Goal: Task Accomplishment & Management: Use online tool/utility

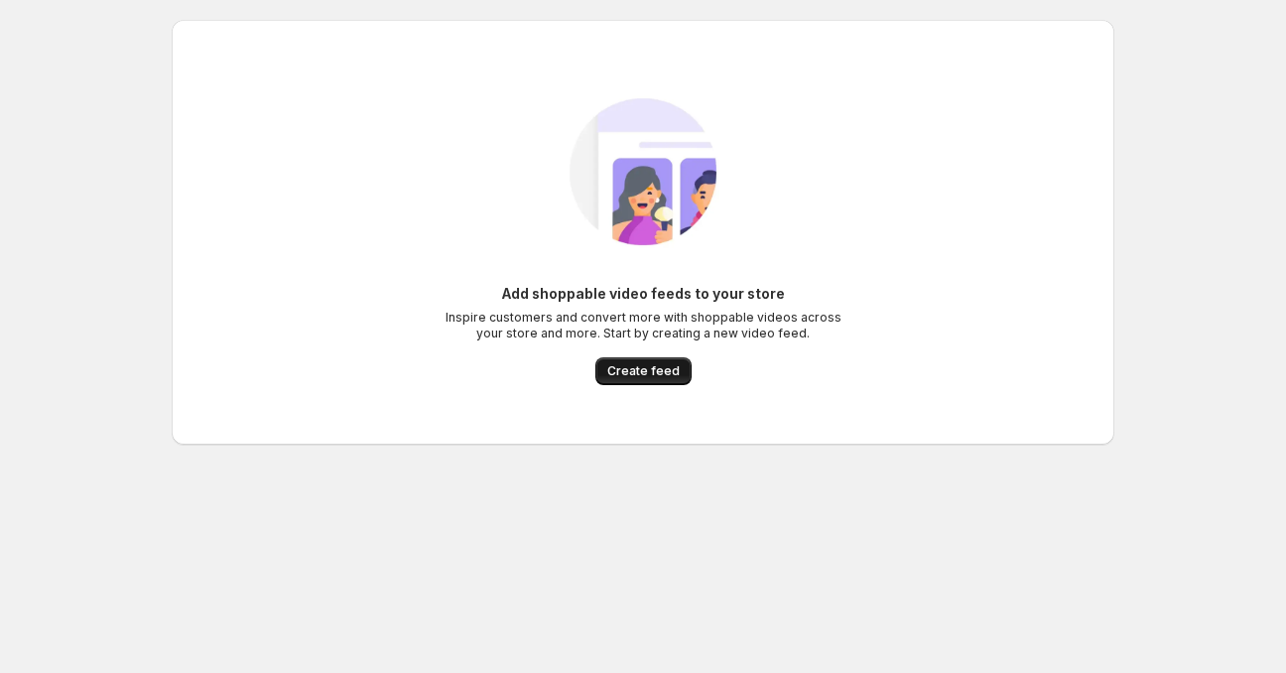
click at [671, 376] on span "Create feed" at bounding box center [643, 371] width 72 height 16
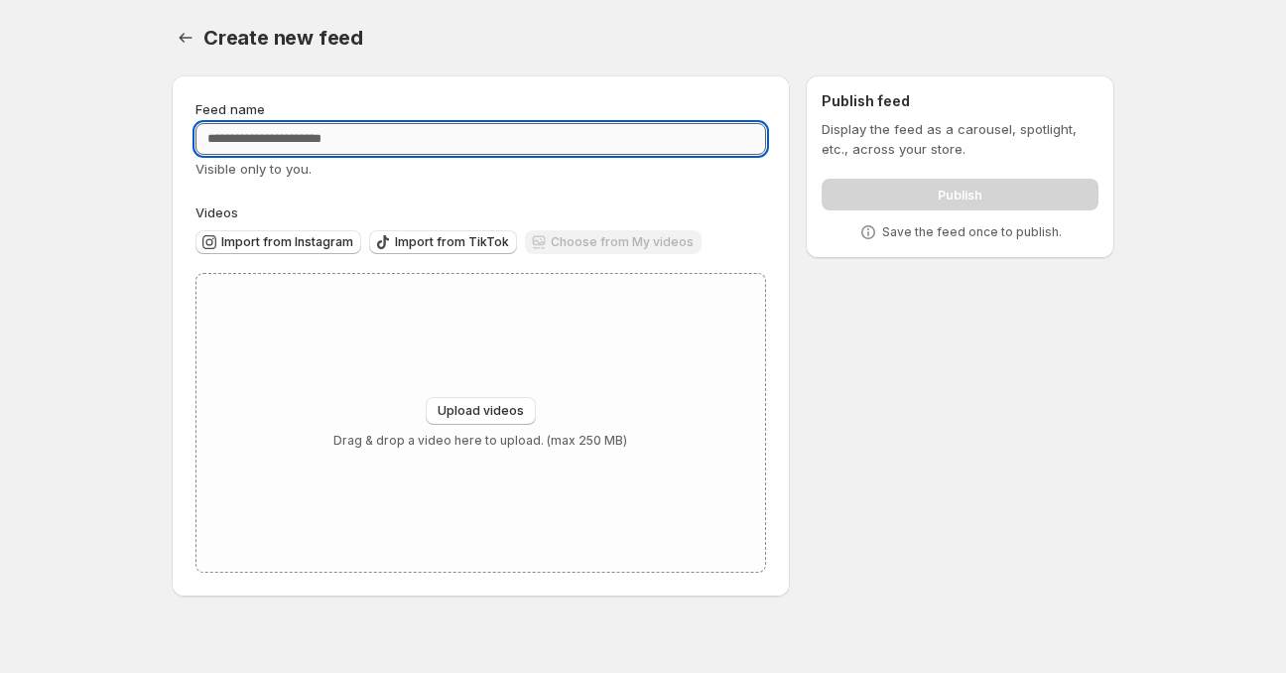
click at [463, 139] on input "Feed name" at bounding box center [480, 139] width 570 height 32
type input "*********"
click at [518, 356] on div "Upload videos Drag & drop a video here to upload. (max 250 MB)" at bounding box center [480, 423] width 568 height 298
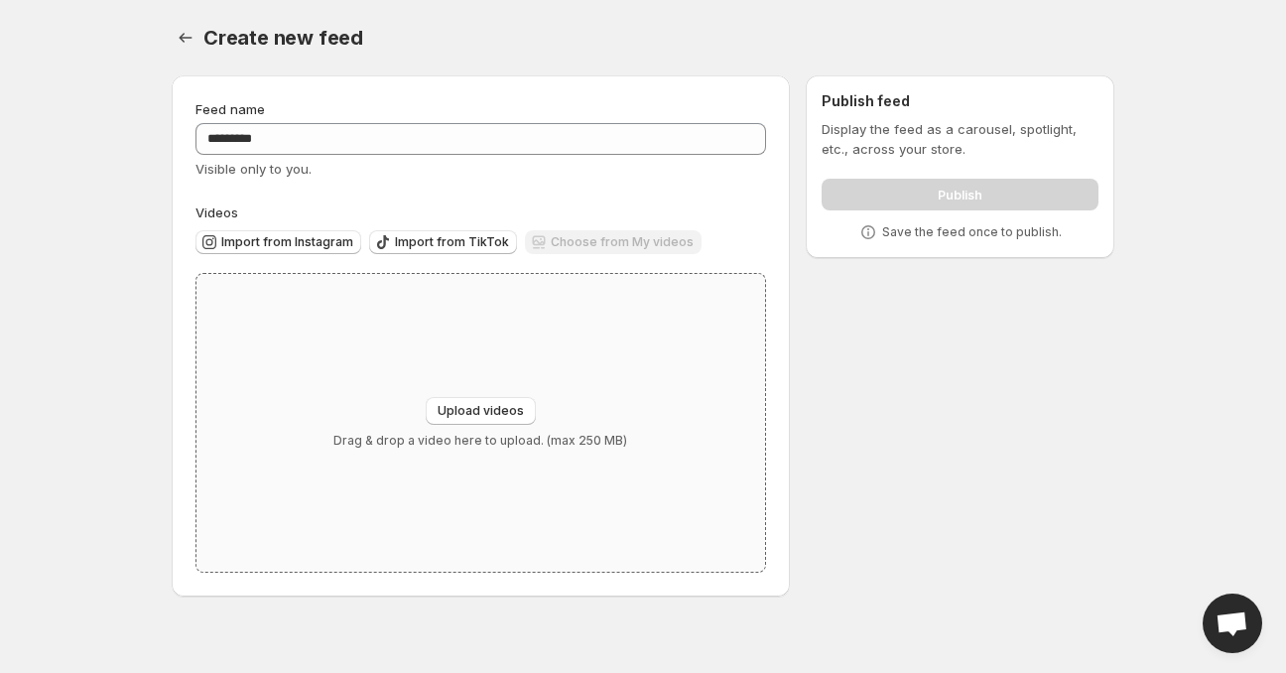
type input "**********"
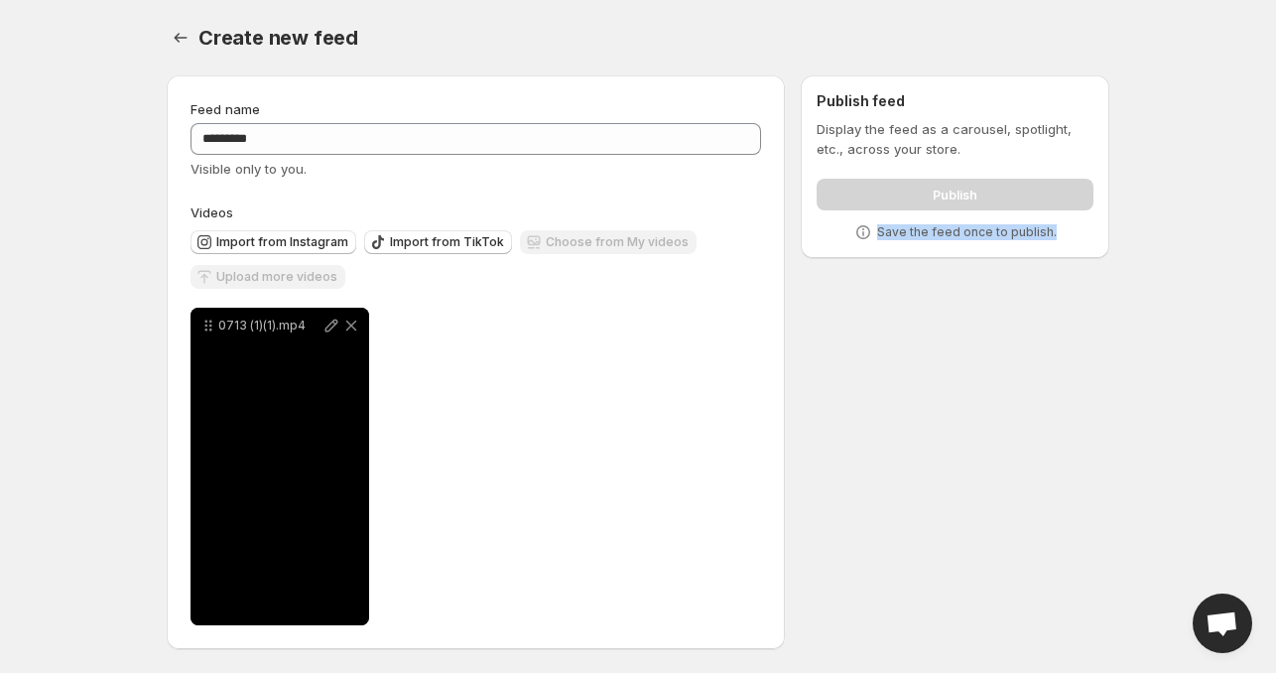
drag, startPoint x: 1278, startPoint y: 221, endPoint x: 1285, endPoint y: 286, distance: 64.9
click at [1276, 286] on html "**********" at bounding box center [638, 336] width 1276 height 673
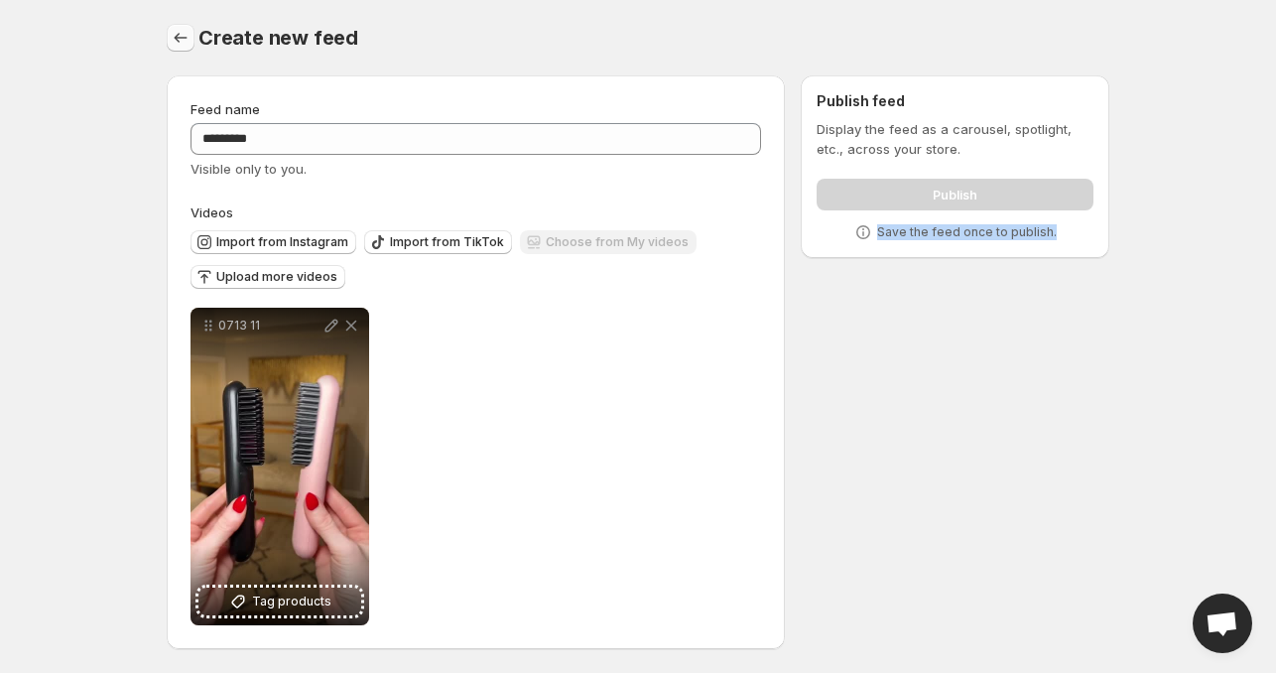
click at [185, 37] on icon "Settings" at bounding box center [181, 38] width 20 height 20
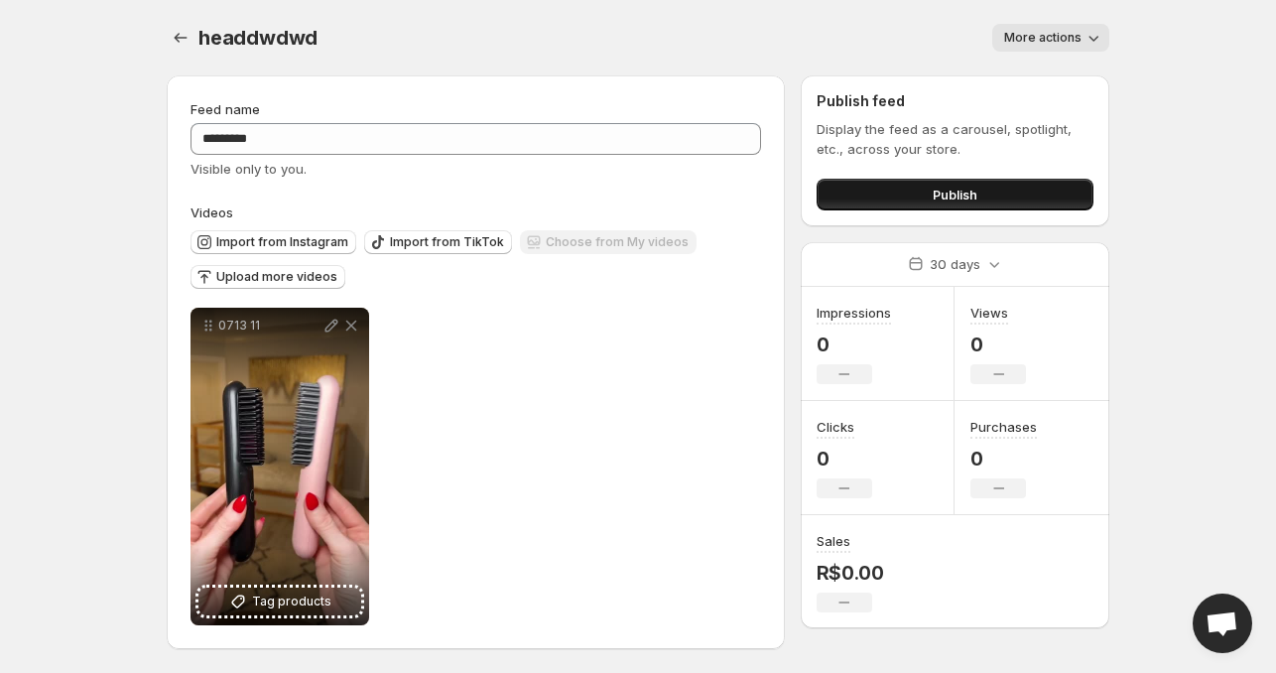
click at [977, 199] on button "Publish" at bounding box center [954, 195] width 277 height 32
drag, startPoint x: 0, startPoint y: 0, endPoint x: 979, endPoint y: 183, distance: 995.9
click at [979, 183] on button "Publish" at bounding box center [954, 195] width 277 height 32
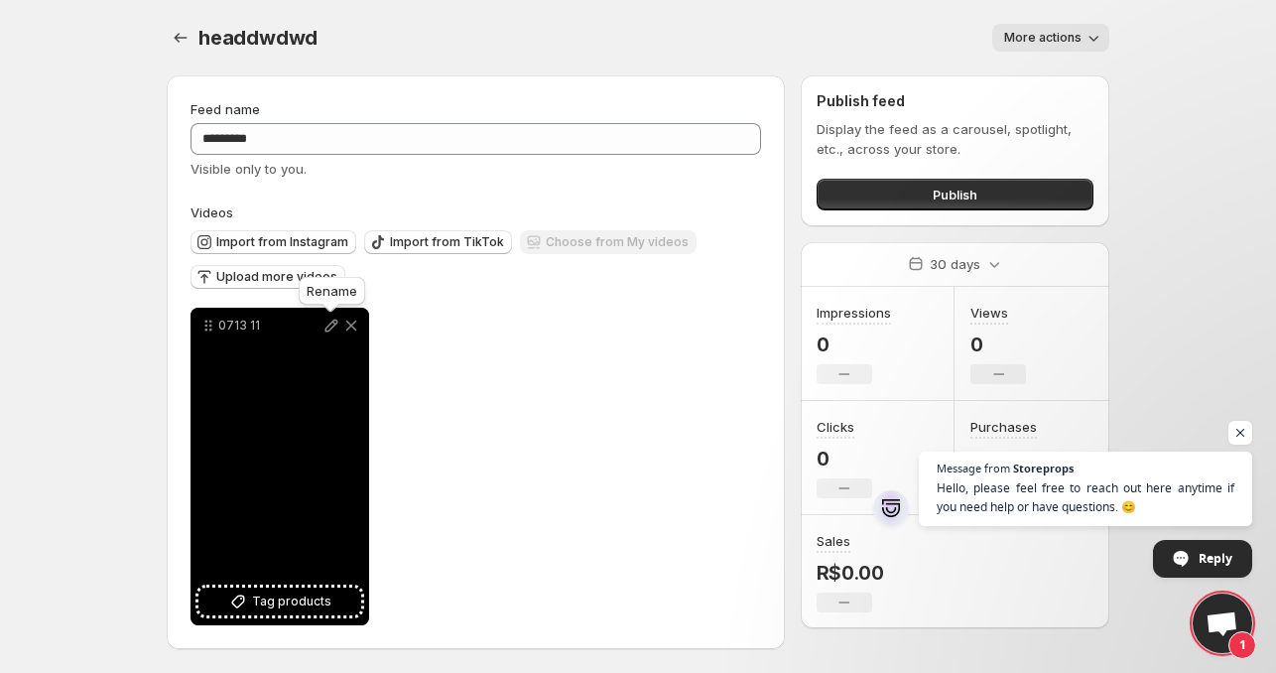
click at [331, 325] on icon at bounding box center [331, 325] width 20 height 20
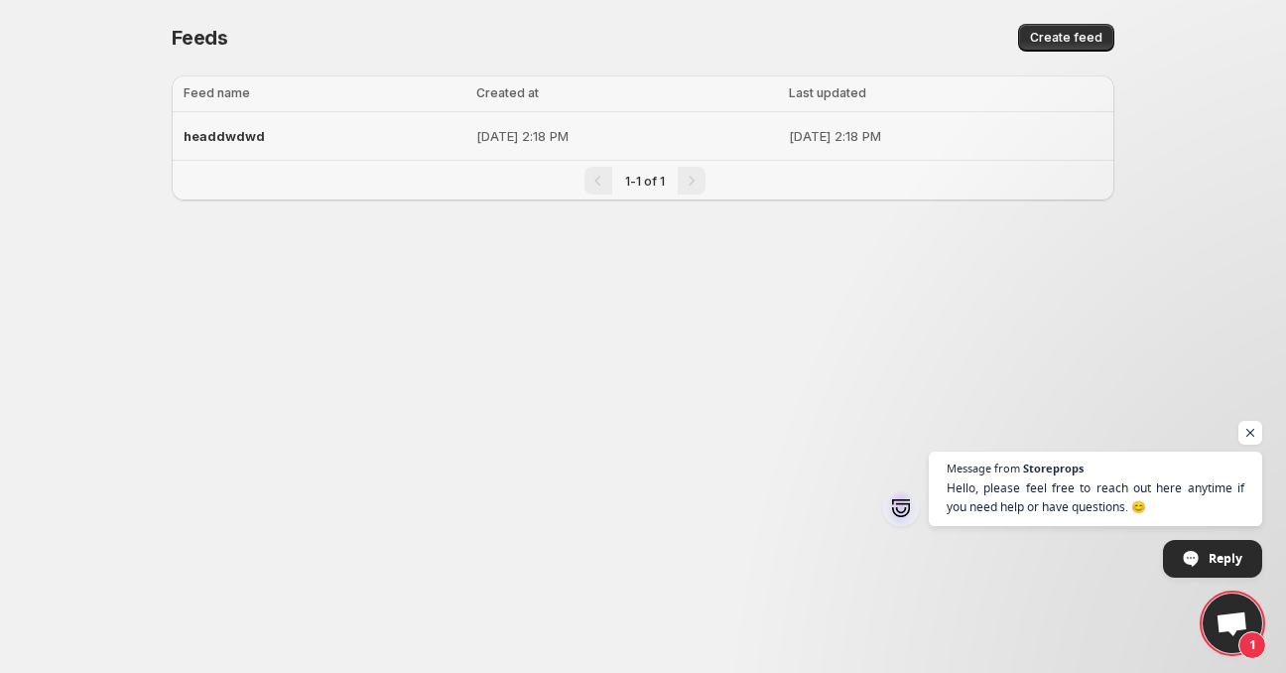
click at [470, 138] on td "[DATE] 2:18 PM" at bounding box center [626, 136] width 313 height 49
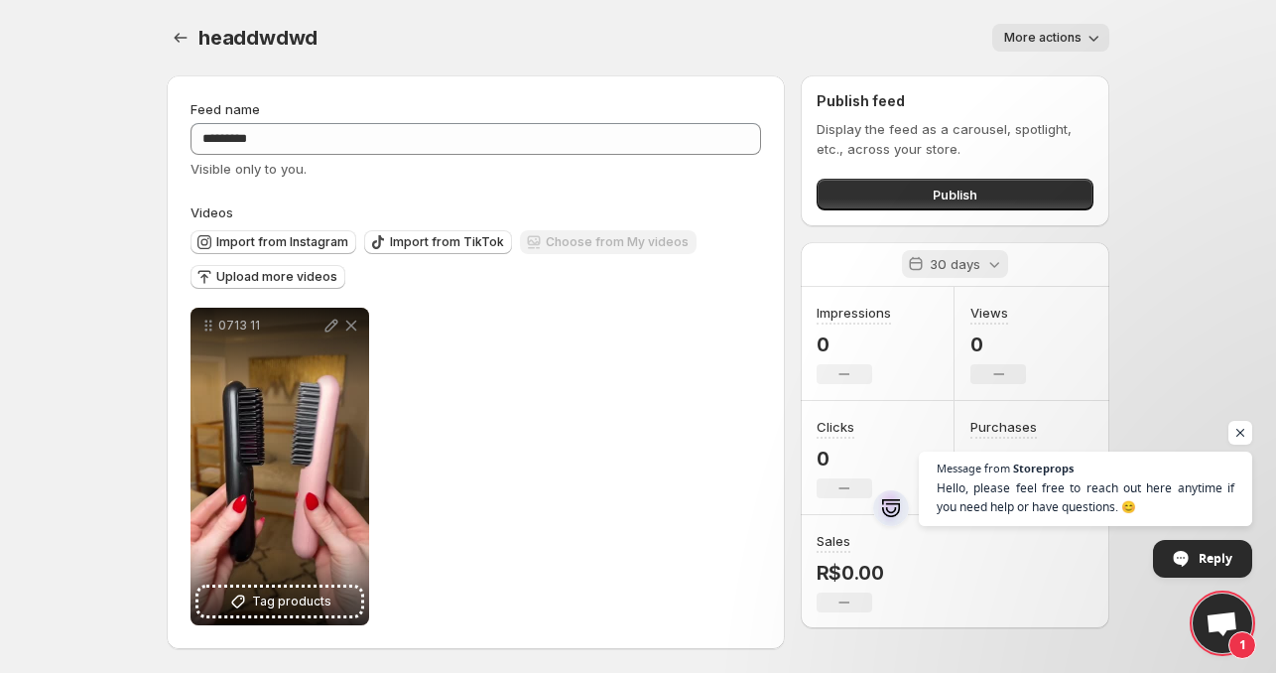
click at [984, 257] on icon at bounding box center [994, 264] width 20 height 20
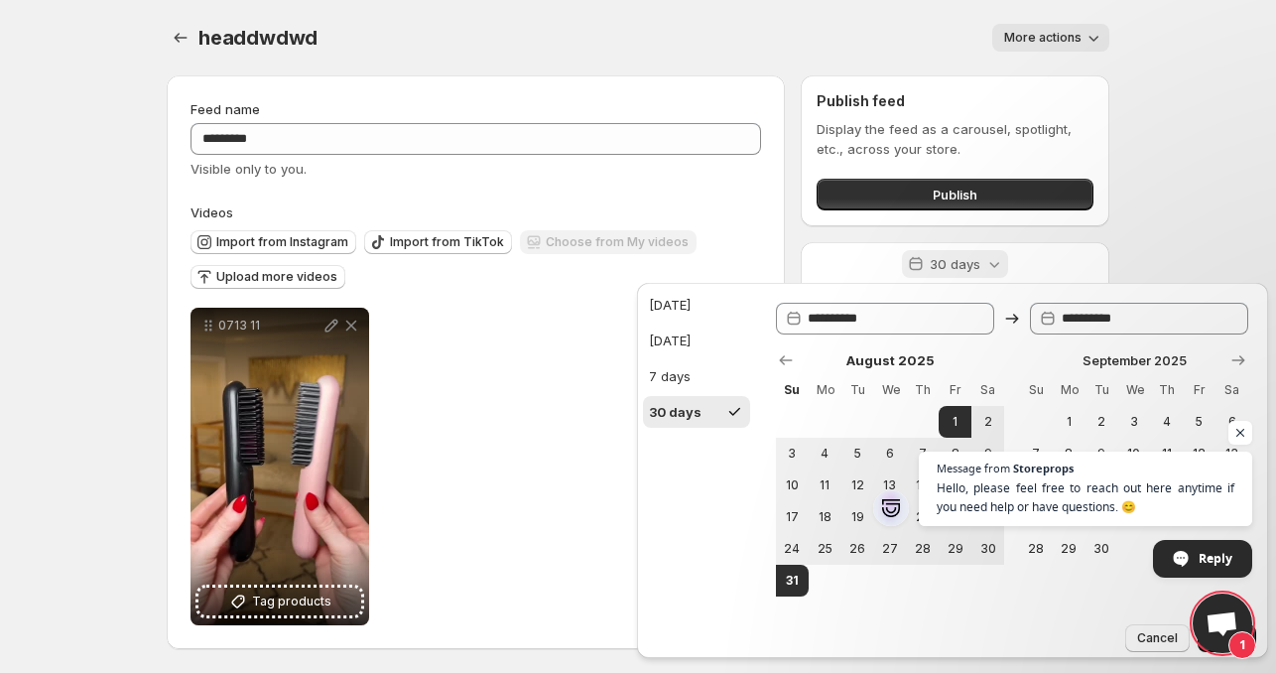
click at [984, 257] on icon at bounding box center [994, 264] width 20 height 20
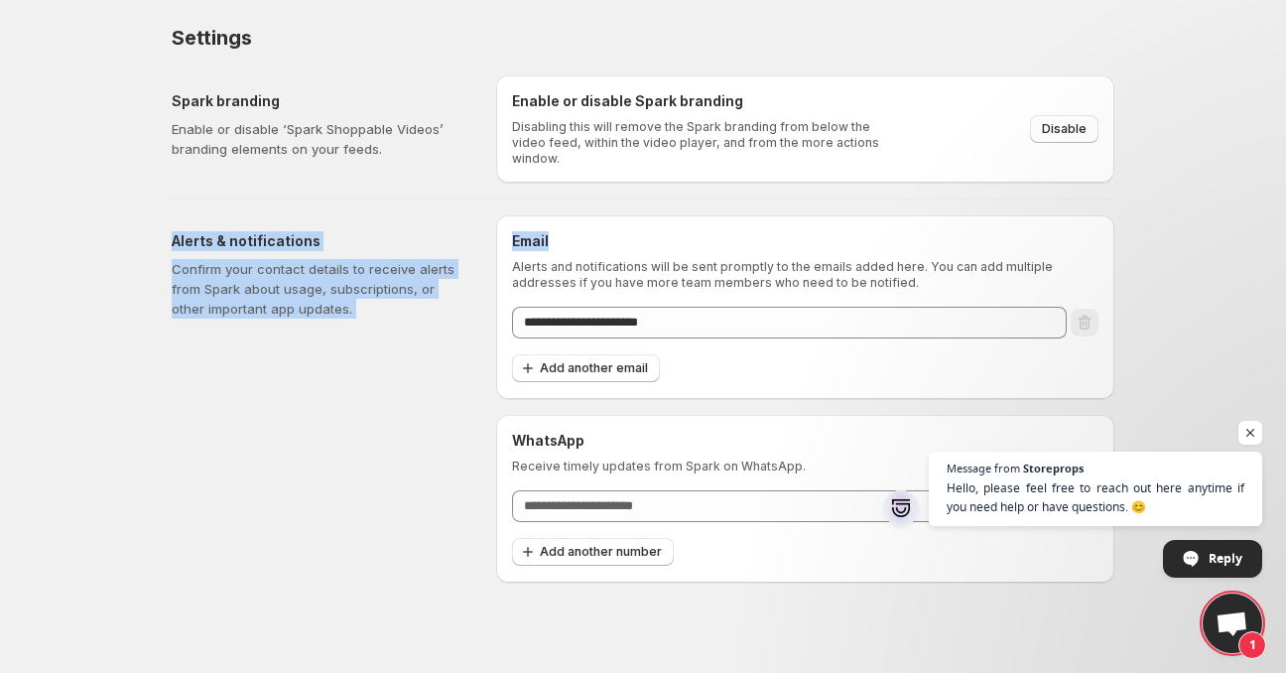
drag, startPoint x: 1285, startPoint y: 125, endPoint x: 1285, endPoint y: 186, distance: 61.5
click at [1275, 186] on body "**********" at bounding box center [643, 336] width 1286 height 673
drag, startPoint x: 1285, startPoint y: 154, endPoint x: 1285, endPoint y: 224, distance: 70.4
click at [1275, 224] on body "**********" at bounding box center [643, 336] width 1286 height 673
drag, startPoint x: 276, startPoint y: 302, endPoint x: 306, endPoint y: 329, distance: 40.7
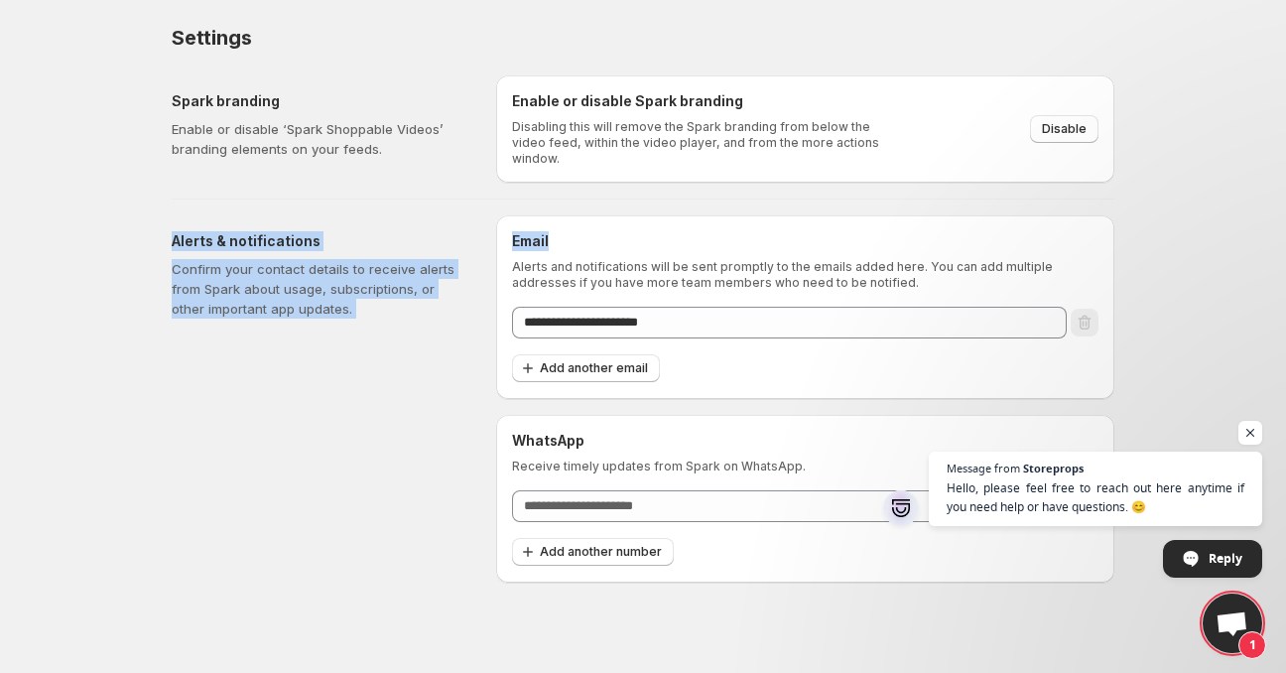
click at [276, 303] on p "Confirm your contact details to receive alerts from Spark about usage, subscrip…" at bounding box center [318, 289] width 293 height 60
click at [1247, 430] on span "Open chat" at bounding box center [1250, 433] width 25 height 25
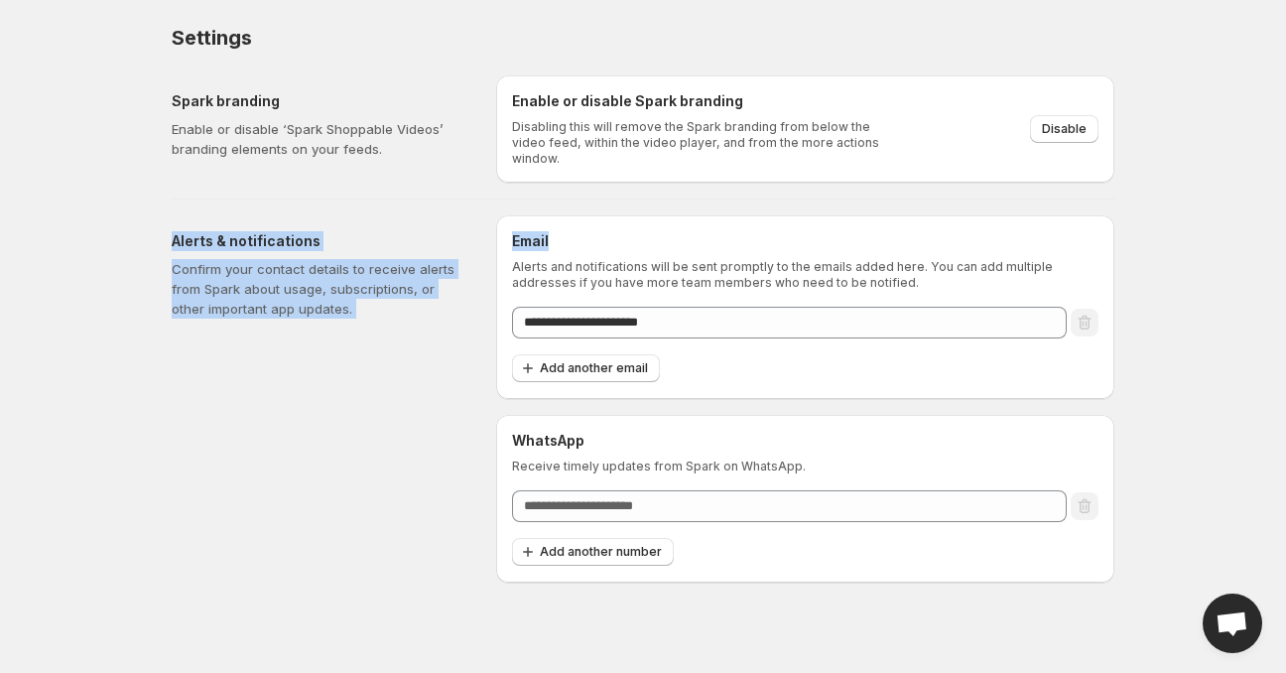
click at [305, 380] on div "Alerts & notifications Confirm your contact details to receive alerts from Spar…" at bounding box center [326, 398] width 308 height 367
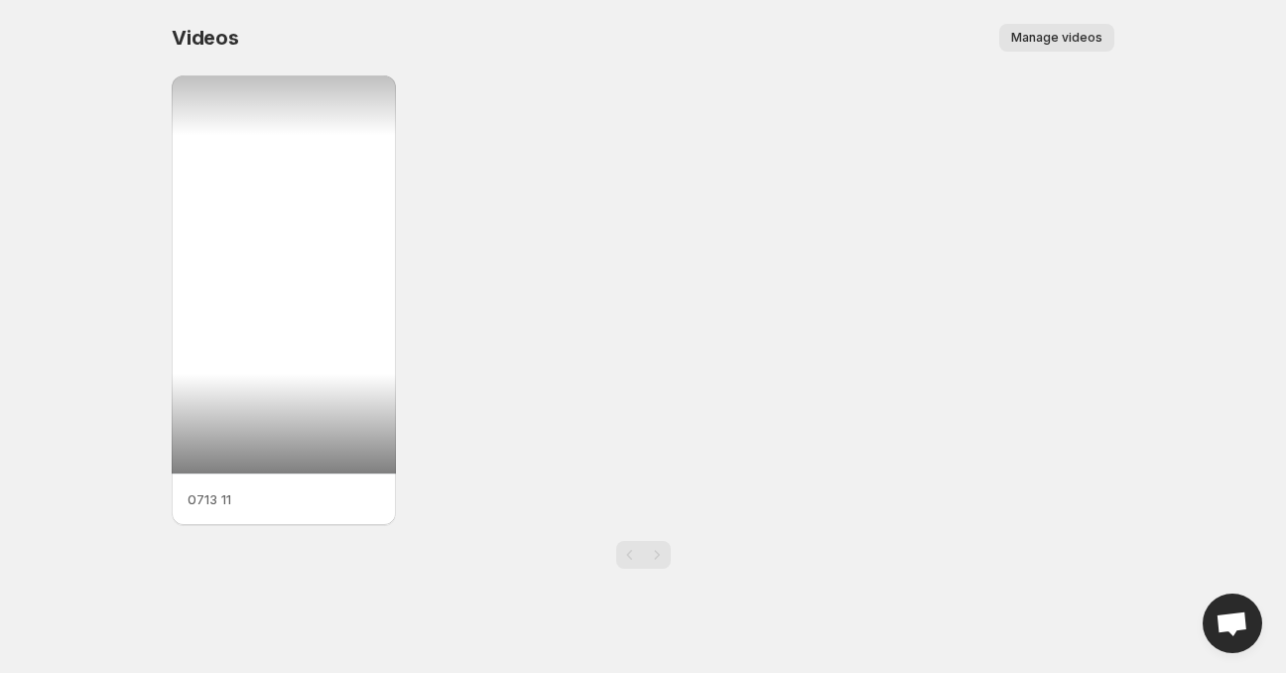
click at [317, 269] on div at bounding box center [284, 274] width 224 height 398
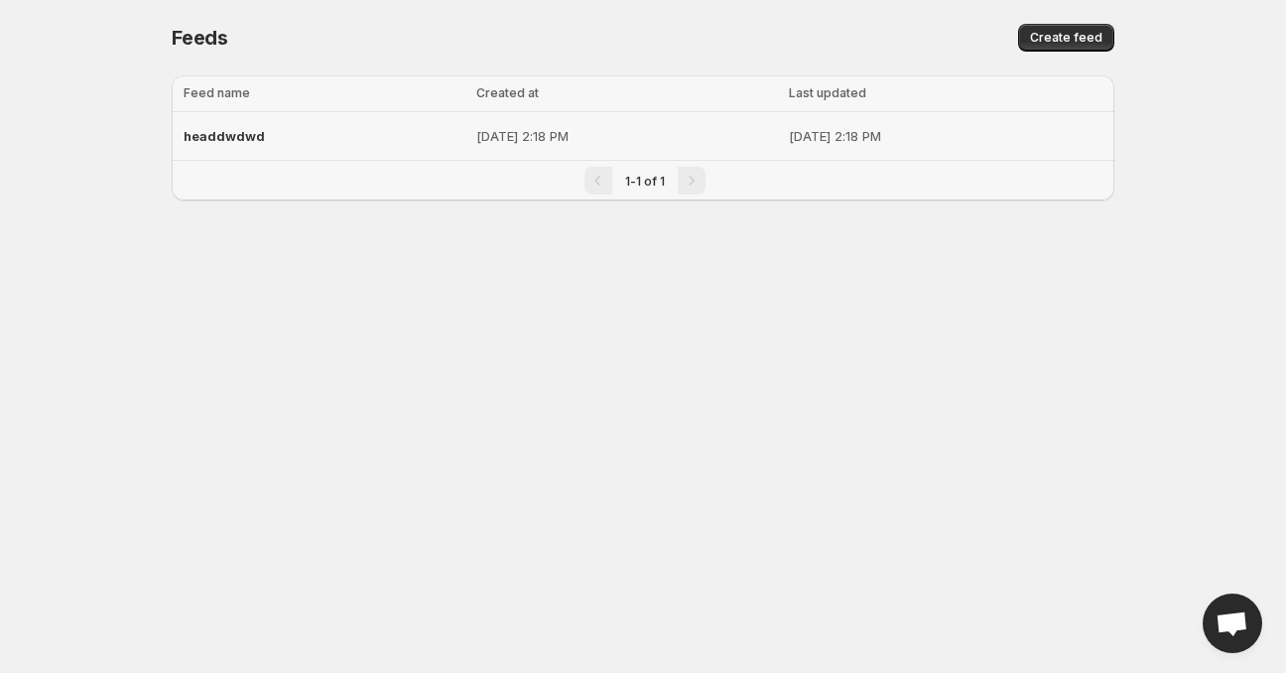
click at [492, 126] on p "[DATE] 2:18 PM" at bounding box center [627, 136] width 302 height 20
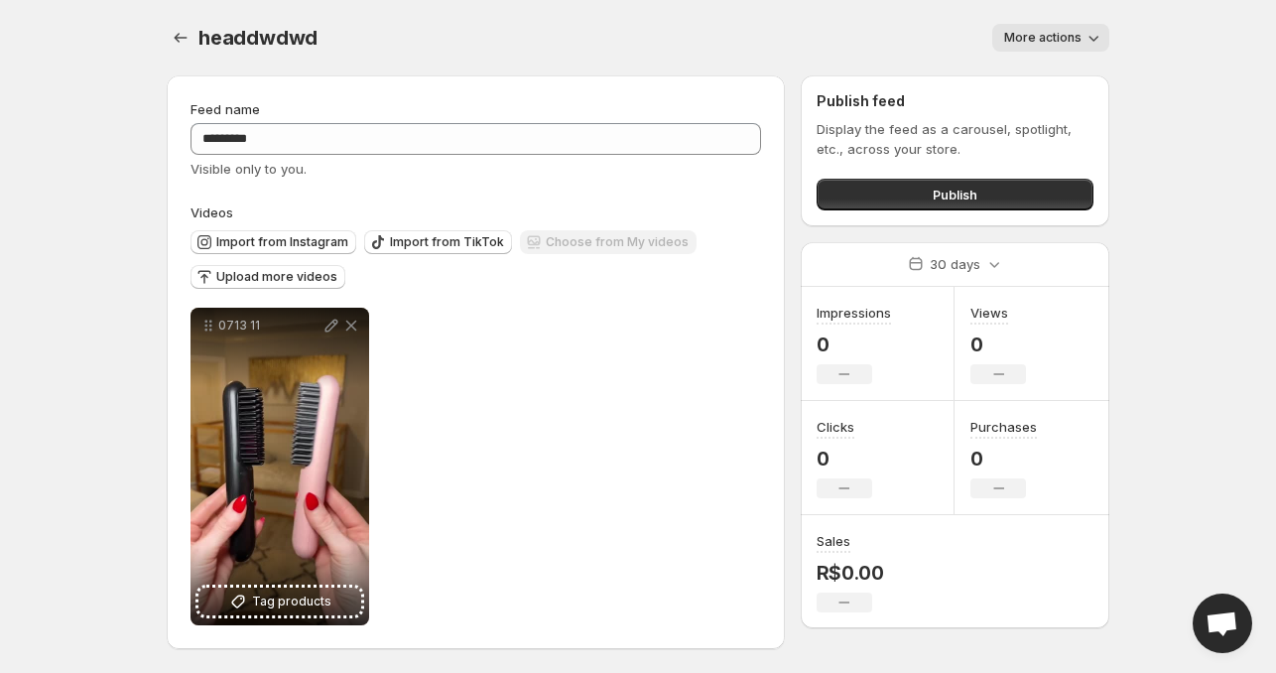
click at [1078, 31] on span "More actions" at bounding box center [1042, 38] width 77 height 16
click at [1099, 37] on icon "button" at bounding box center [1093, 38] width 20 height 20
click at [939, 204] on button "Publish" at bounding box center [954, 195] width 277 height 32
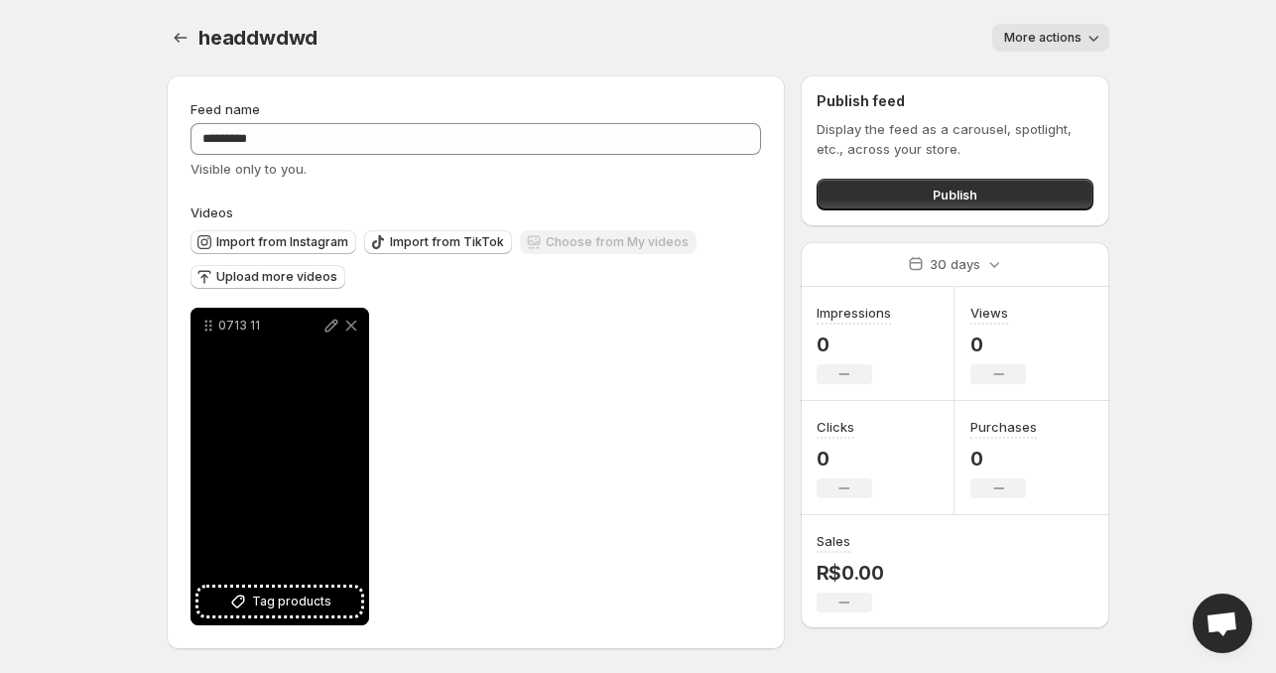
click at [247, 319] on p "0713 11" at bounding box center [269, 325] width 103 height 16
click at [208, 323] on icon at bounding box center [208, 325] width 20 height 20
click at [210, 328] on icon at bounding box center [208, 325] width 20 height 20
click at [329, 328] on icon at bounding box center [331, 325] width 20 height 20
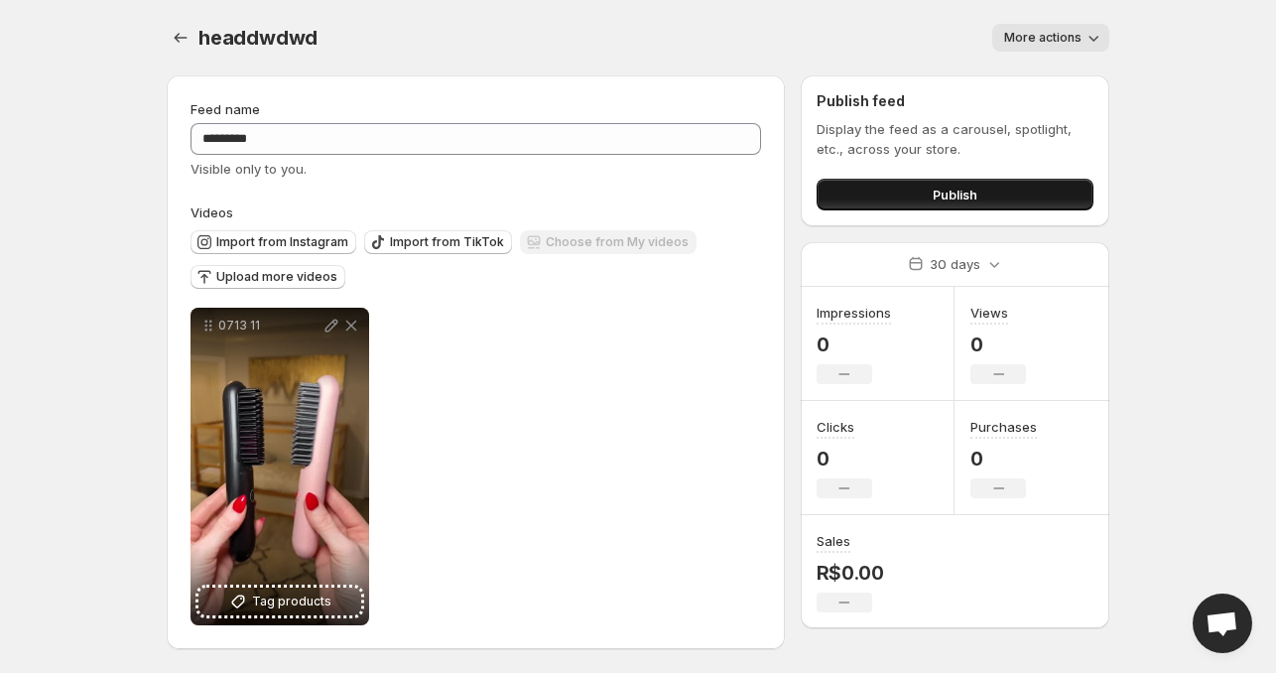
click at [935, 183] on button "Publish" at bounding box center [954, 195] width 277 height 32
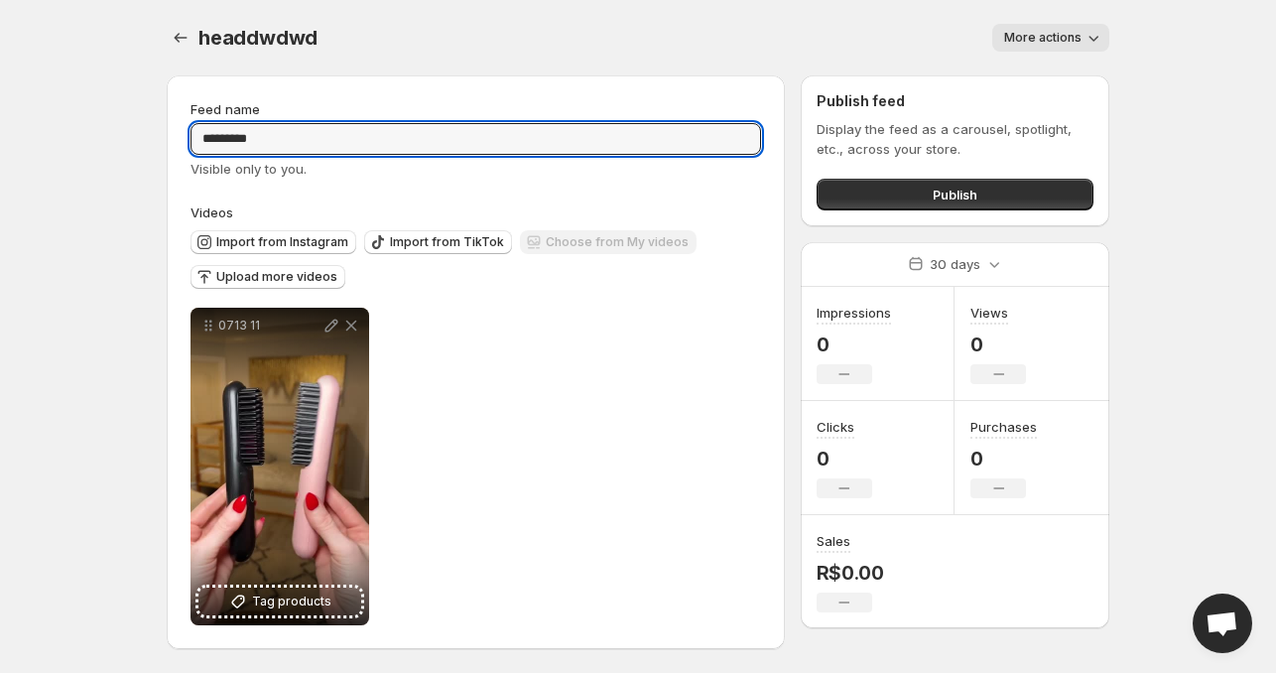
drag, startPoint x: 294, startPoint y: 144, endPoint x: 123, endPoint y: 144, distance: 170.6
click at [123, 144] on body "Home Feeds Videos Subscription Settings headdwdwd. This page is ready headdwdwd…" at bounding box center [638, 336] width 1276 height 673
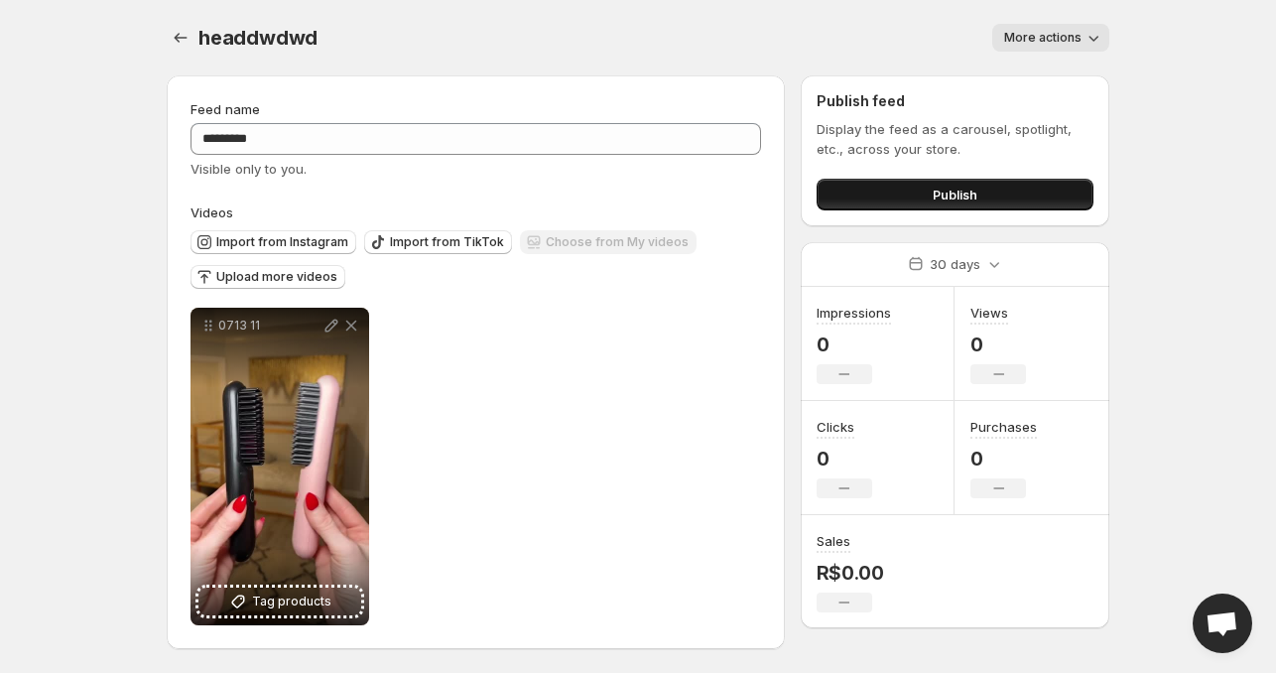
click at [950, 187] on span "Publish" at bounding box center [954, 195] width 45 height 20
